Goal: Ask a question: Seek information or help from site administrators or community

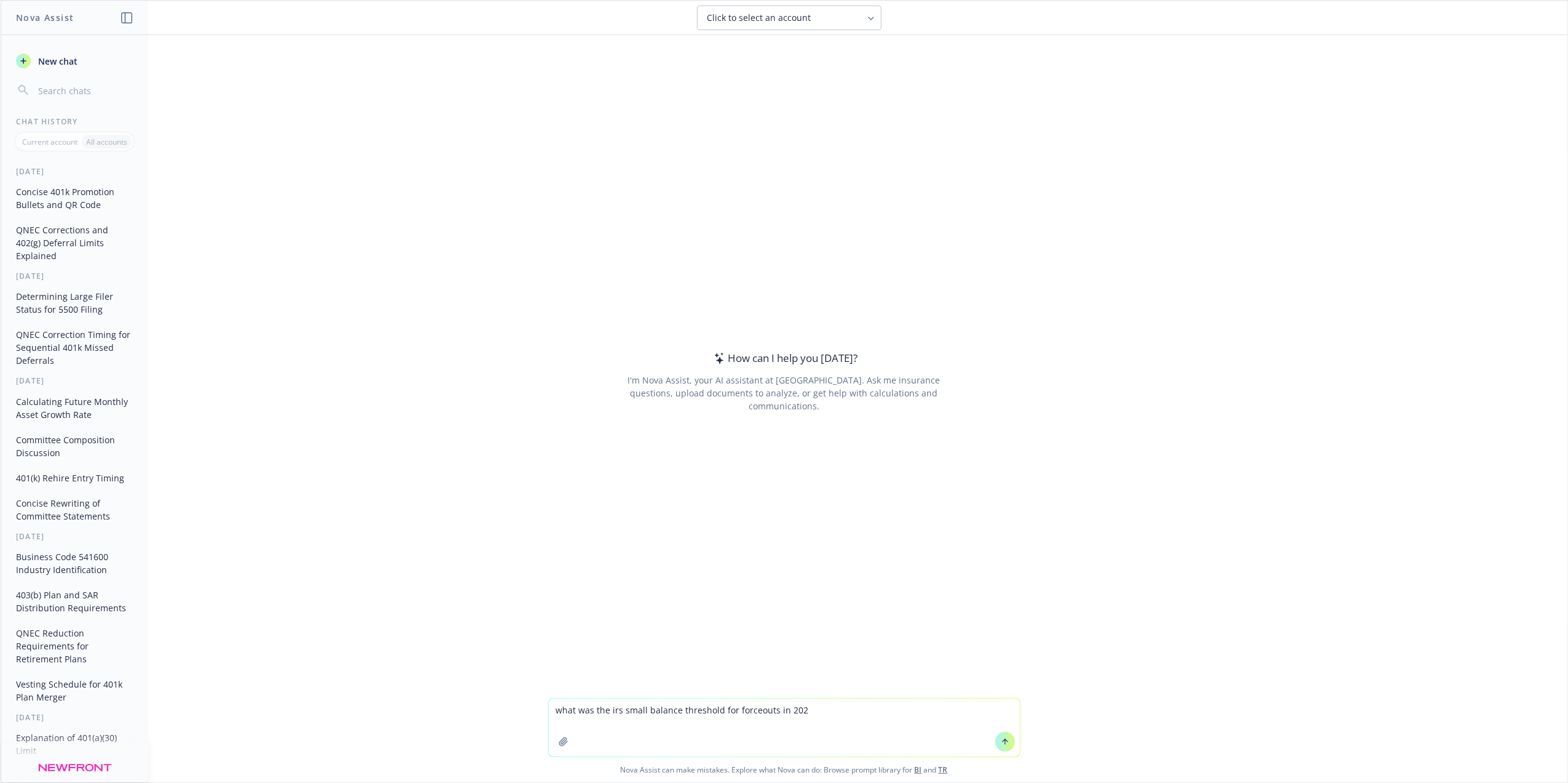
type textarea "what was the irs small balance threshold for forceouts in [DATE]"
